Goal: Task Accomplishment & Management: Manage account settings

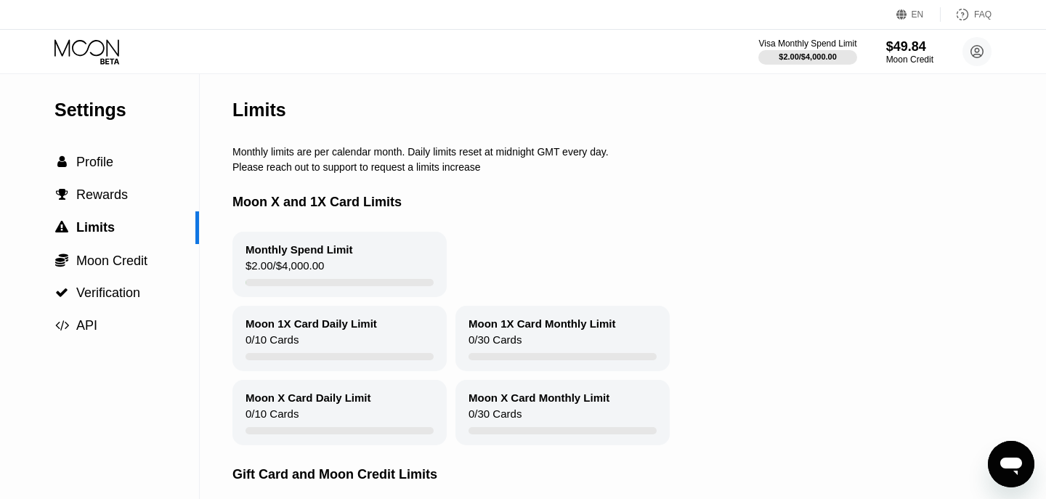
click at [92, 44] on icon at bounding box center [88, 51] width 68 height 25
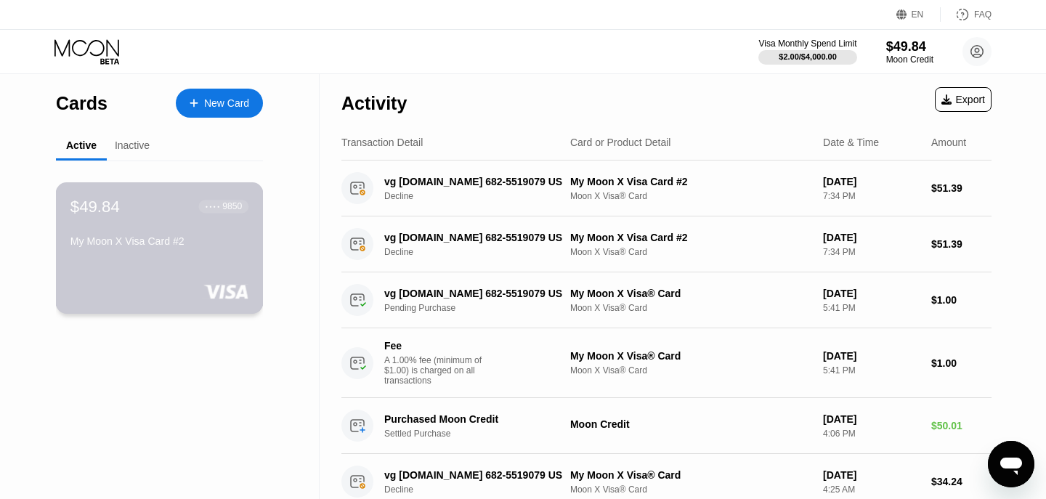
click at [144, 259] on div "$49.84 ● ● ● ● 9850 My Moon X Visa Card #2" at bounding box center [160, 248] width 208 height 132
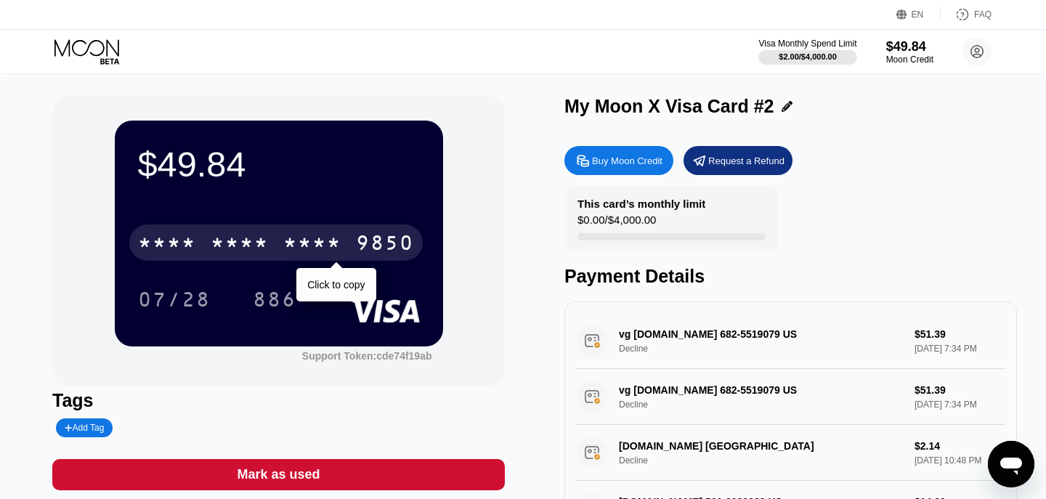
click at [255, 259] on div "* * * * * * * * * * * * 9850" at bounding box center [276, 243] width 294 height 36
click at [267, 251] on div "6500" at bounding box center [240, 244] width 58 height 23
click at [267, 251] on div "* * * *" at bounding box center [240, 244] width 58 height 23
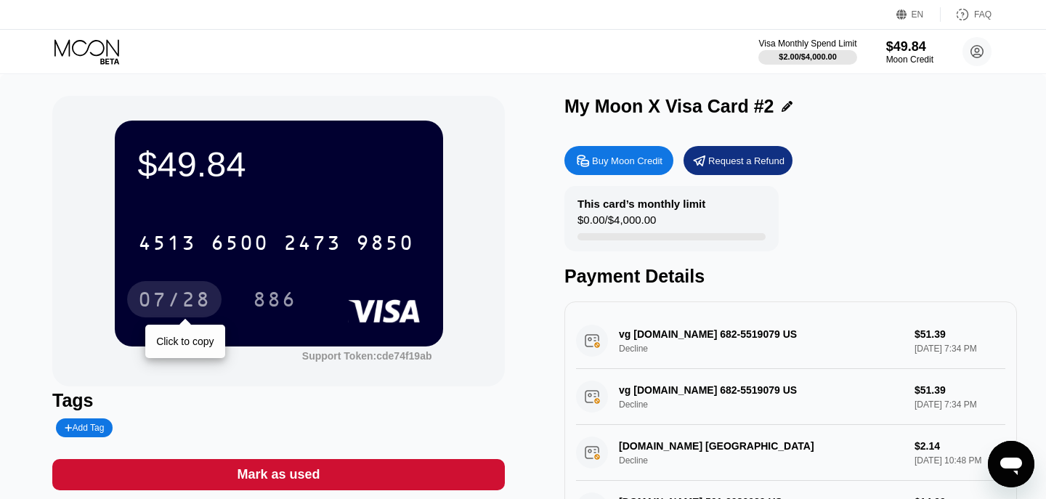
click at [158, 300] on div "07/28" at bounding box center [174, 301] width 73 height 23
